Goal: Information Seeking & Learning: Find specific page/section

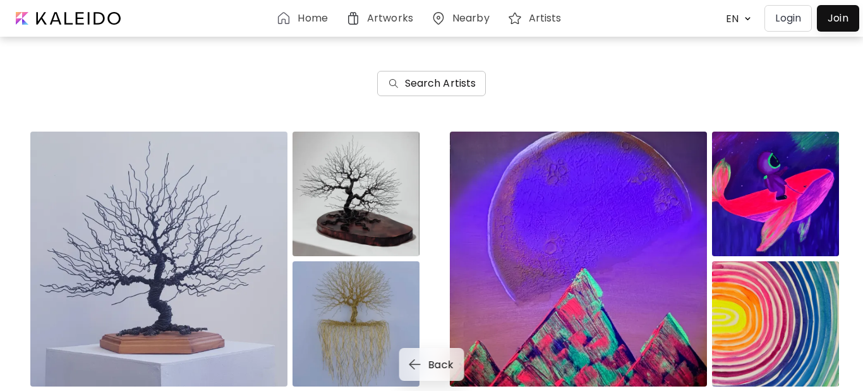
click at [441, 87] on h6 "Search Artists" at bounding box center [440, 83] width 71 height 15
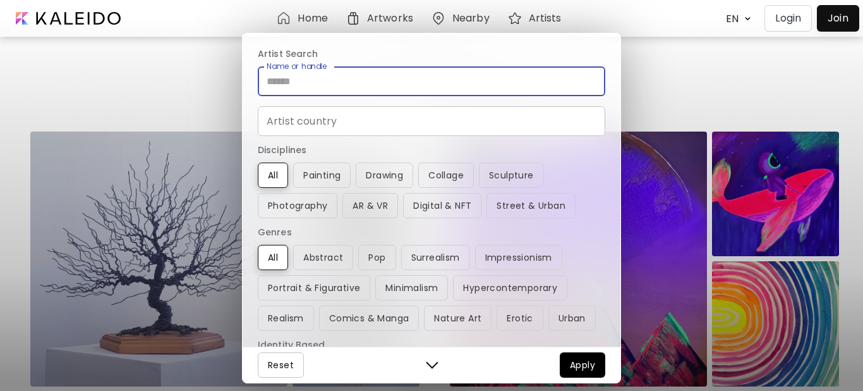
click at [307, 84] on input "Name or handle" at bounding box center [432, 81] width 348 height 30
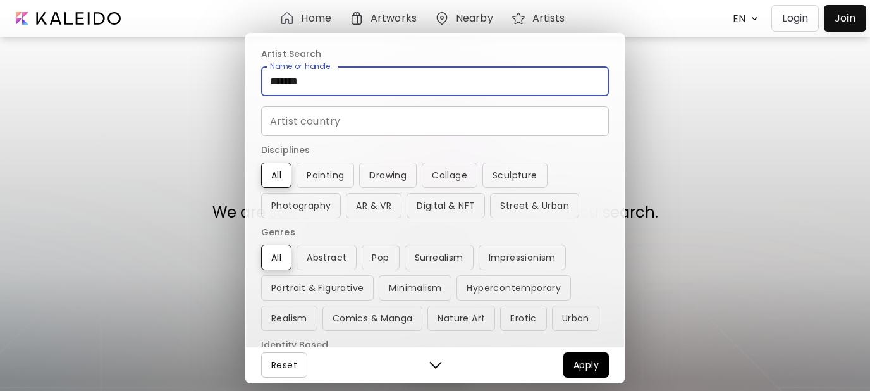
drag, startPoint x: 330, startPoint y: 85, endPoint x: 179, endPoint y: 99, distance: 151.0
click at [183, 97] on div "Artist Search Name or handle ******* Name or handle Artist country Artist count…" at bounding box center [435, 195] width 870 height 391
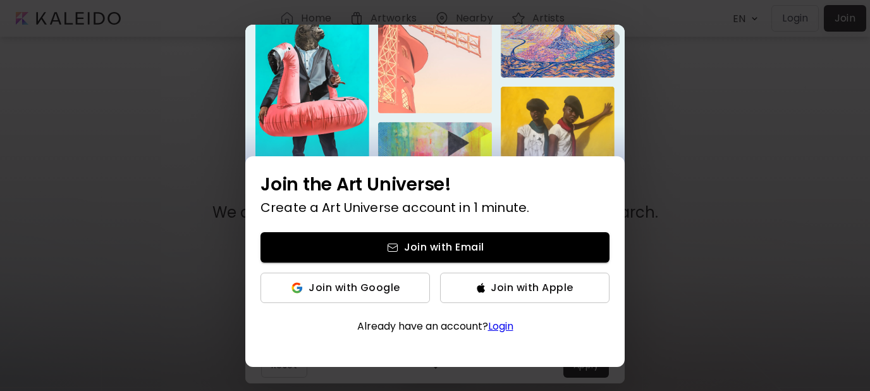
click at [609, 39] on img "button" at bounding box center [609, 39] width 8 height 8
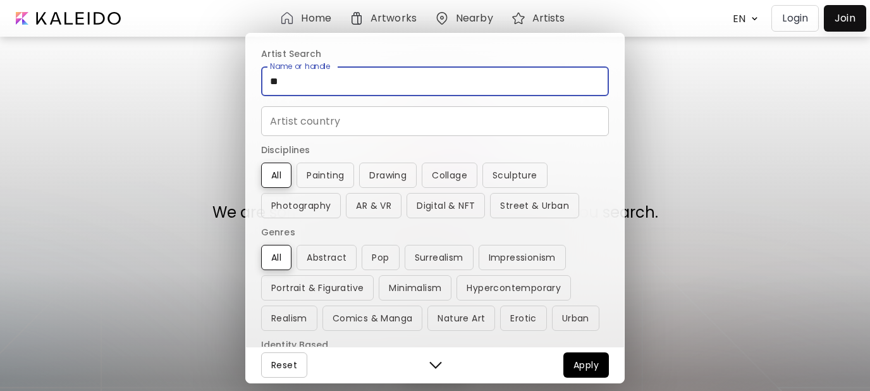
click at [301, 85] on input "**" at bounding box center [435, 81] width 348 height 30
type input "*******"
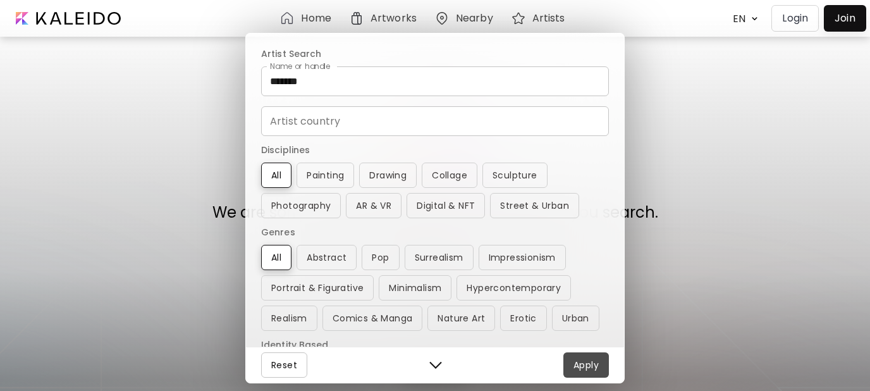
click at [577, 367] on span "Apply" at bounding box center [585, 364] width 25 height 15
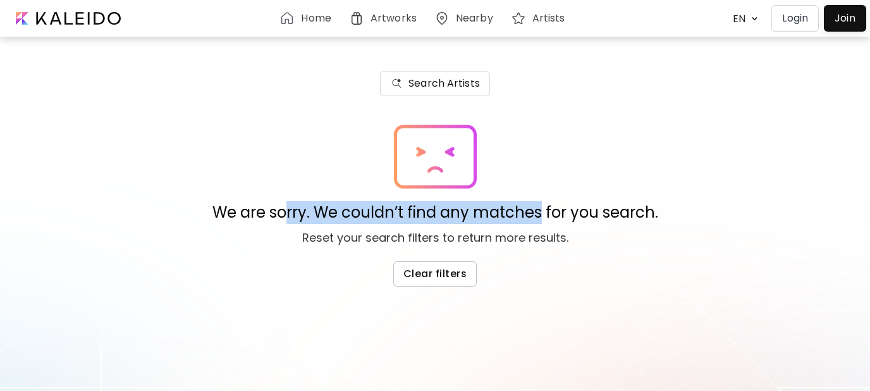
drag, startPoint x: 287, startPoint y: 217, endPoint x: 543, endPoint y: 218, distance: 256.0
click at [543, 218] on p "We are sorry. We couldn’t find any matches for you search." at bounding box center [435, 212] width 446 height 23
click at [446, 275] on span "Clear filters" at bounding box center [434, 273] width 63 height 13
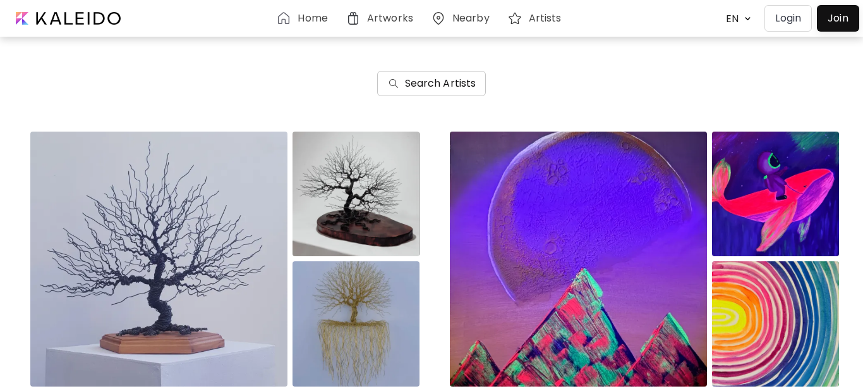
drag, startPoint x: 315, startPoint y: 141, endPoint x: 417, endPoint y: 90, distance: 113.1
click at [417, 90] on h6 "Search Artists" at bounding box center [440, 83] width 71 height 15
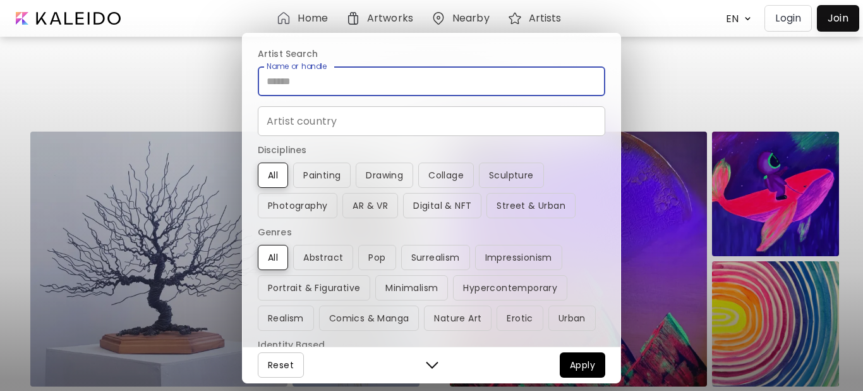
click at [354, 85] on input "Name or handle" at bounding box center [432, 81] width 348 height 30
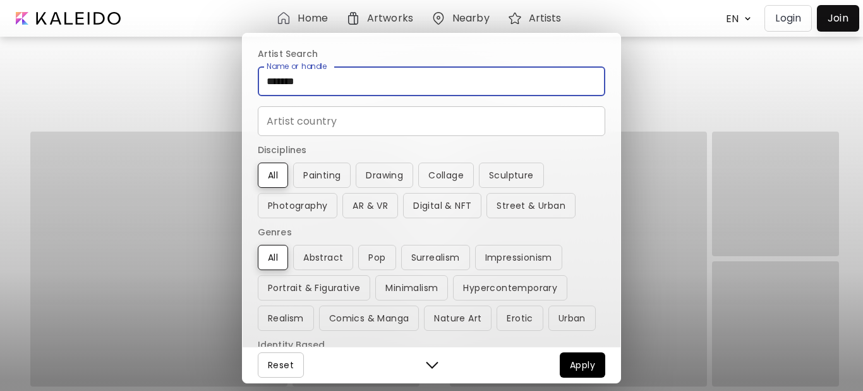
type input "*******"
click at [575, 366] on span "Apply" at bounding box center [582, 364] width 25 height 15
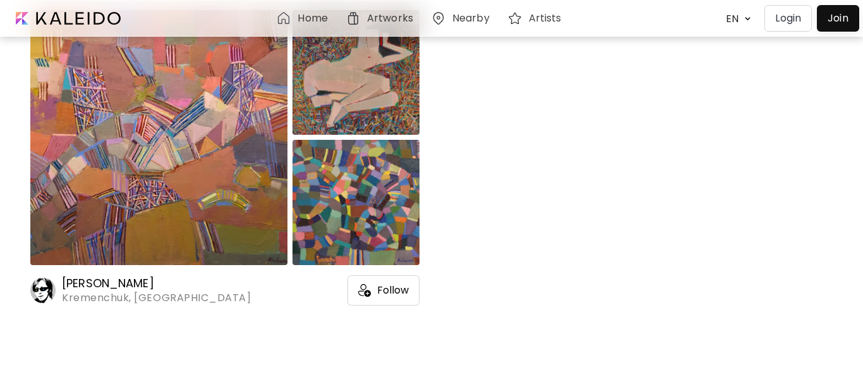
scroll to position [126, 0]
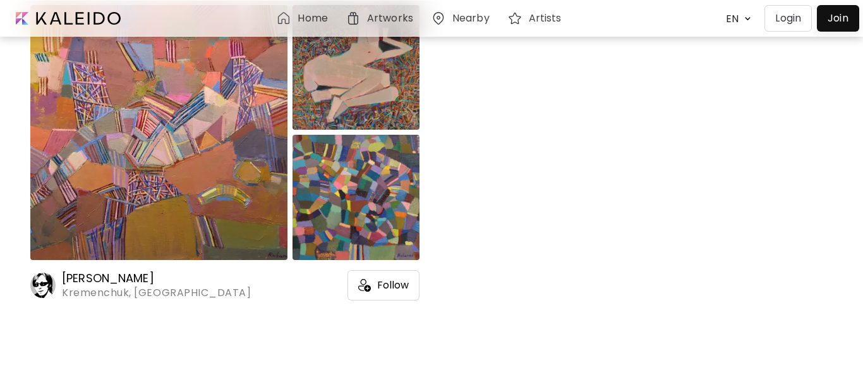
drag, startPoint x: 113, startPoint y: 274, endPoint x: 426, endPoint y: 182, distance: 326.2
click at [114, 274] on h6 "[PERSON_NAME]" at bounding box center [156, 278] width 189 height 15
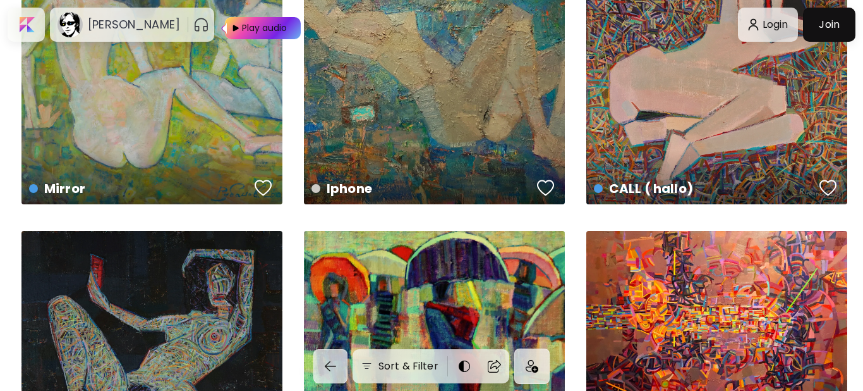
scroll to position [632, 0]
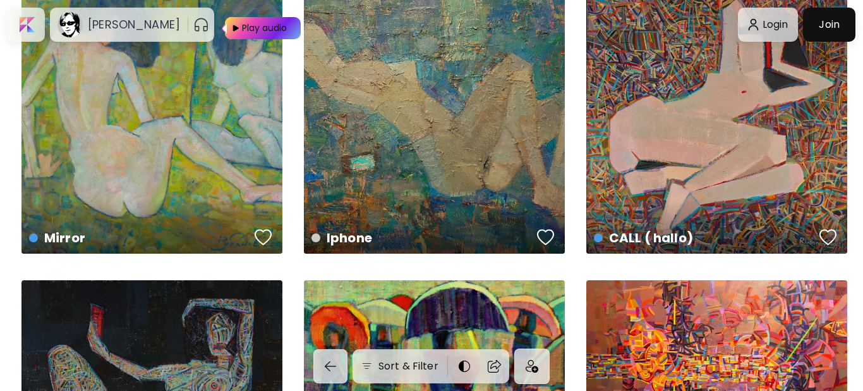
click at [459, 133] on div "Iphone US$ 938 | 90 x 70 cm" at bounding box center [434, 122] width 261 height 261
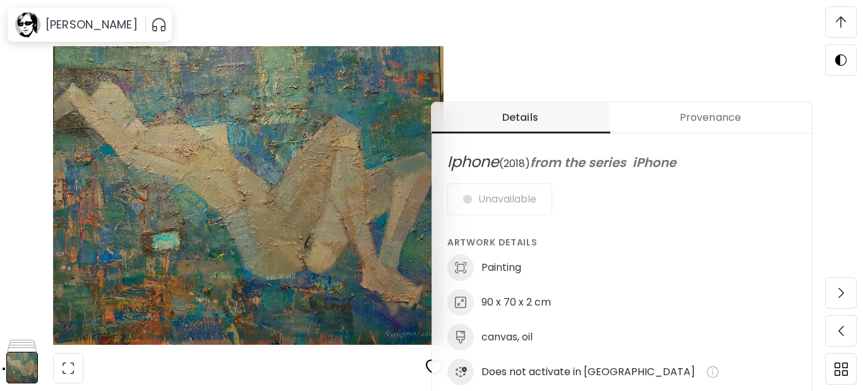
scroll to position [442, 0]
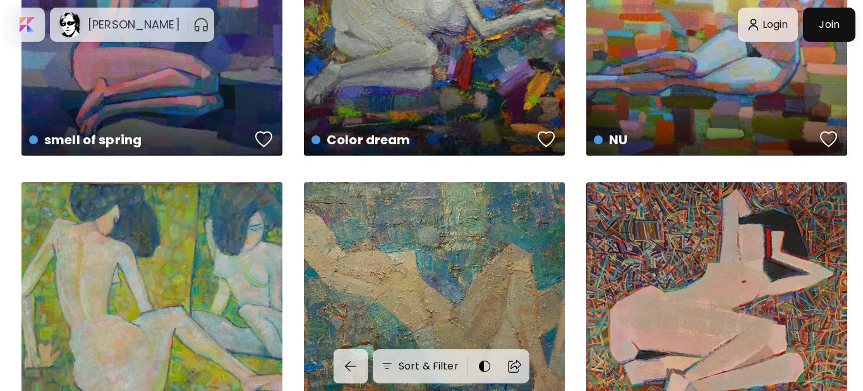
scroll to position [632, 0]
